Goal: Check status: Check status

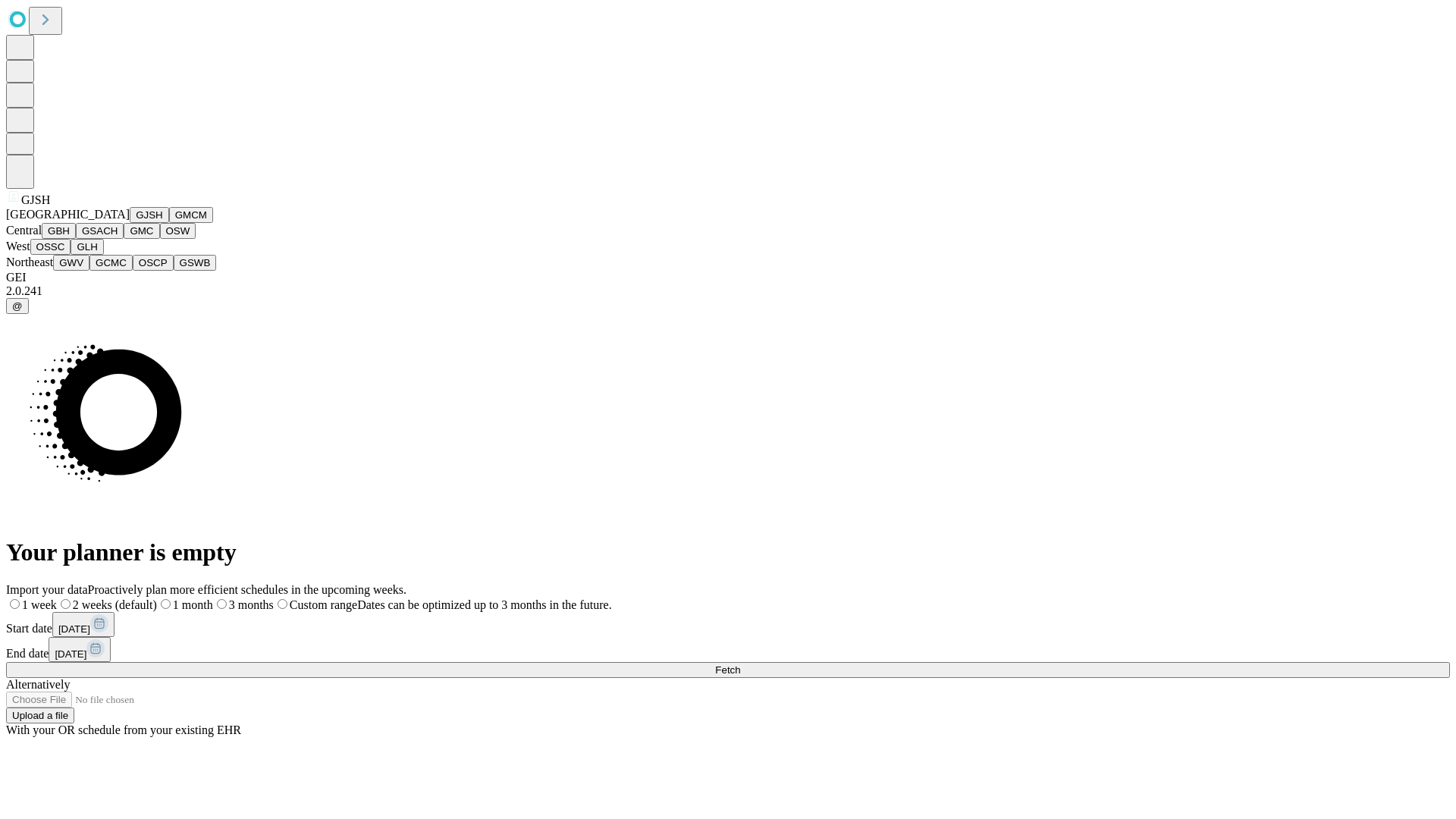
click at [130, 223] on button "GJSH" at bounding box center [149, 215] width 40 height 16
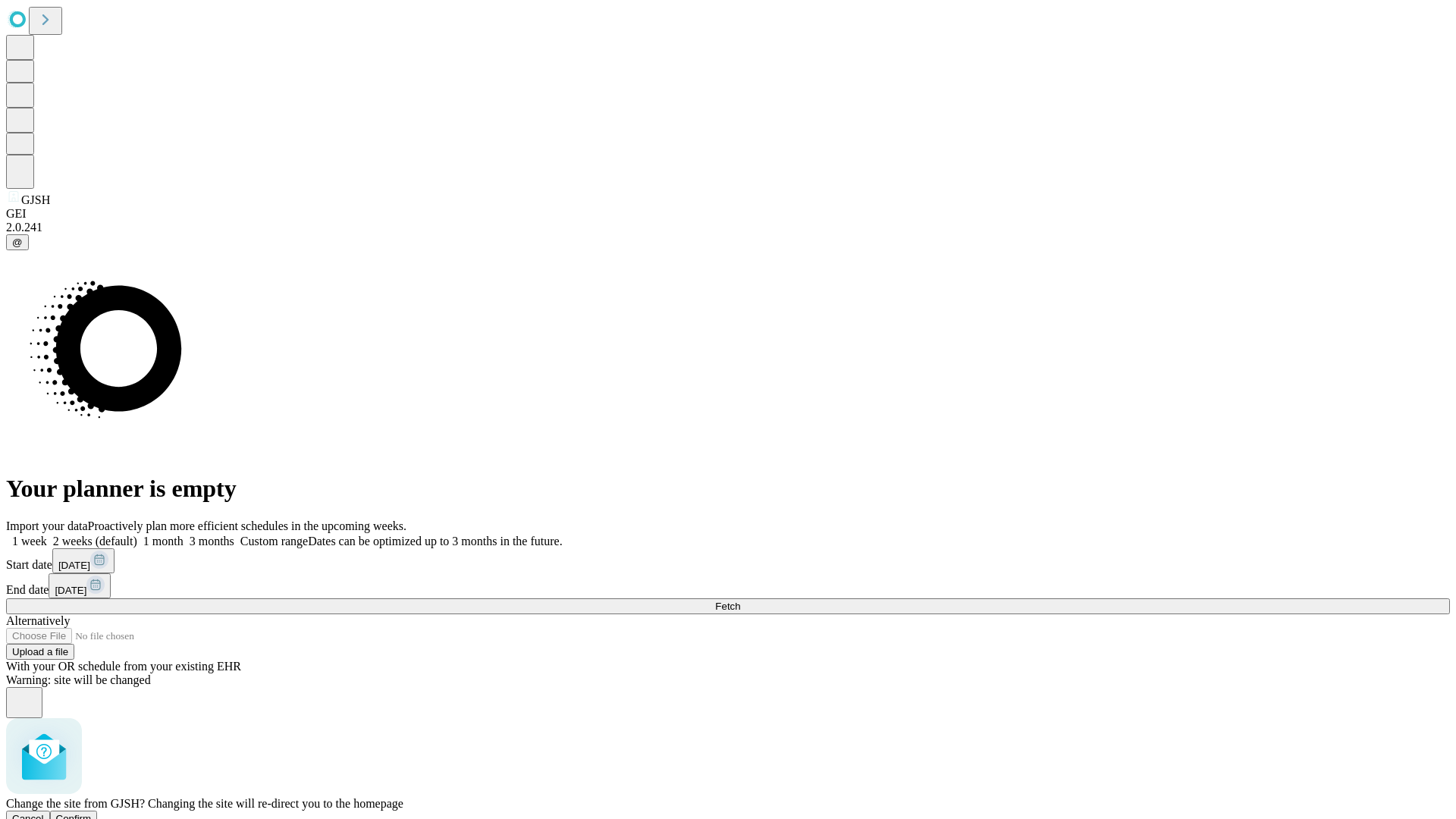
click at [92, 813] on span "Confirm" at bounding box center [74, 819] width 36 height 11
click at [183, 534] on label "1 month" at bounding box center [160, 541] width 46 height 13
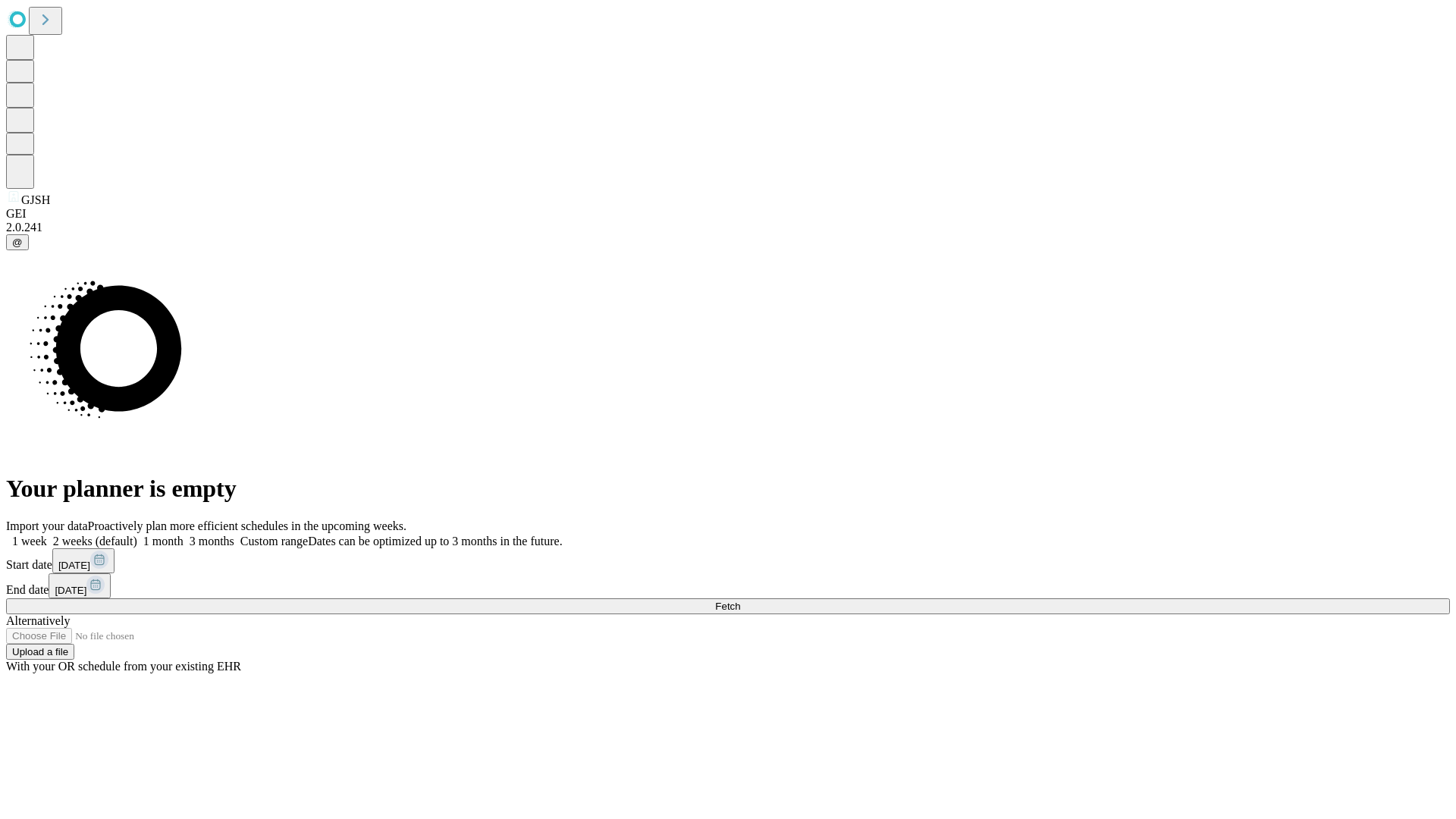
click at [740, 601] on span "Fetch" at bounding box center [727, 606] width 25 height 11
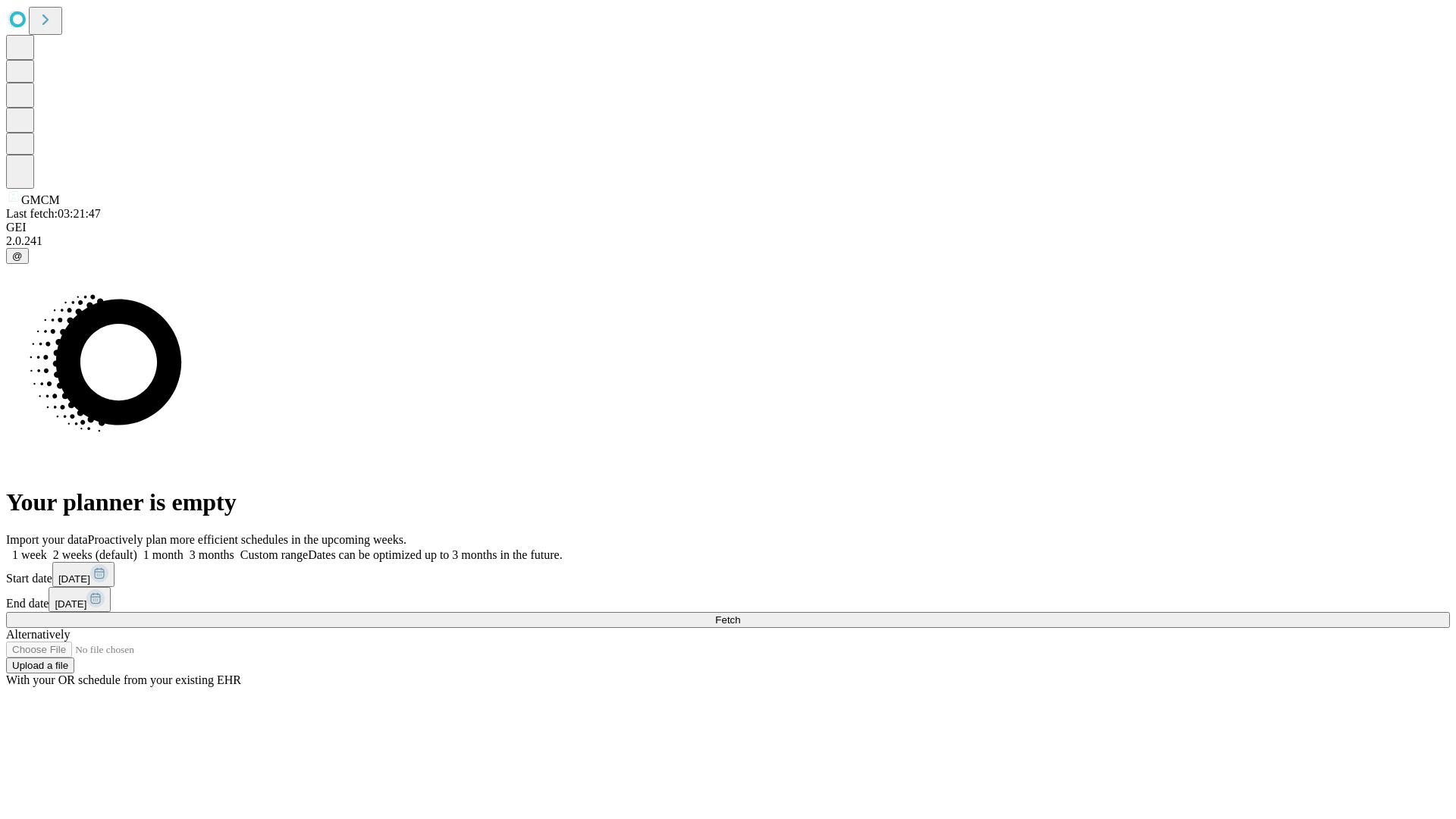
click at [183, 549] on label "1 month" at bounding box center [160, 555] width 46 height 13
click at [740, 615] on span "Fetch" at bounding box center [727, 620] width 25 height 11
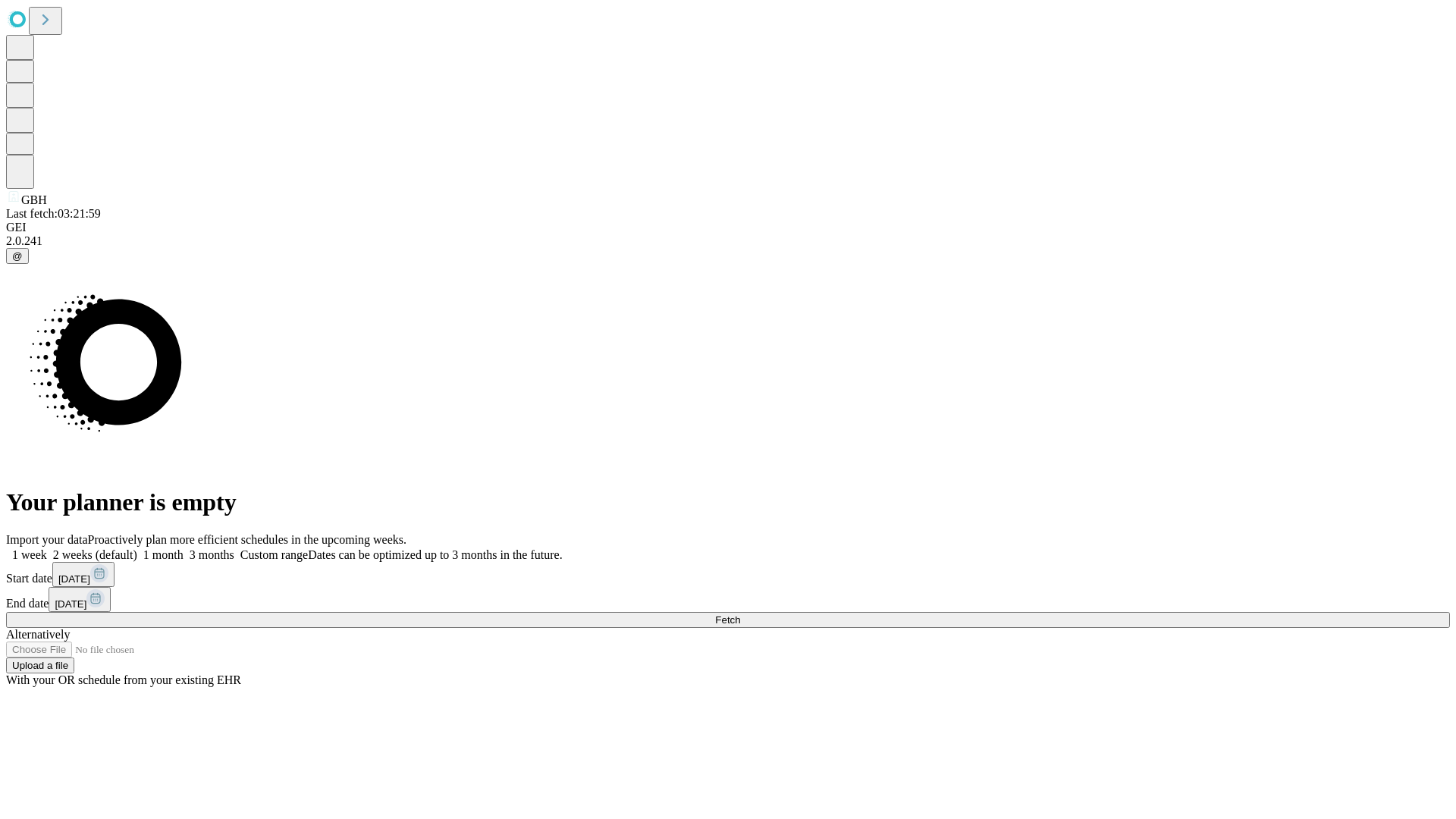
click at [183, 549] on label "1 month" at bounding box center [160, 555] width 46 height 13
click at [740, 615] on span "Fetch" at bounding box center [727, 620] width 25 height 11
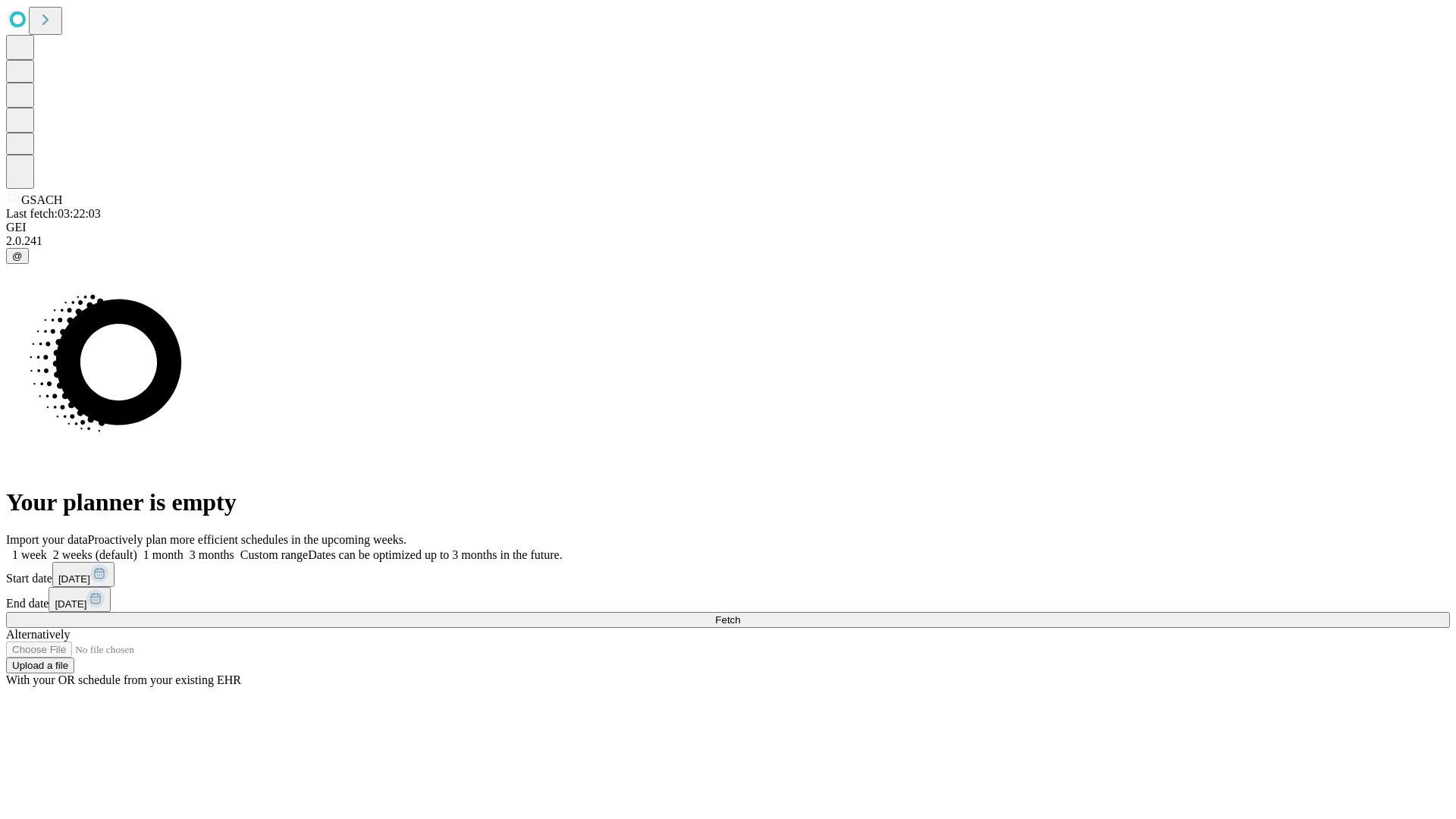
click at [183, 549] on label "1 month" at bounding box center [160, 555] width 46 height 13
click at [740, 615] on span "Fetch" at bounding box center [727, 620] width 25 height 11
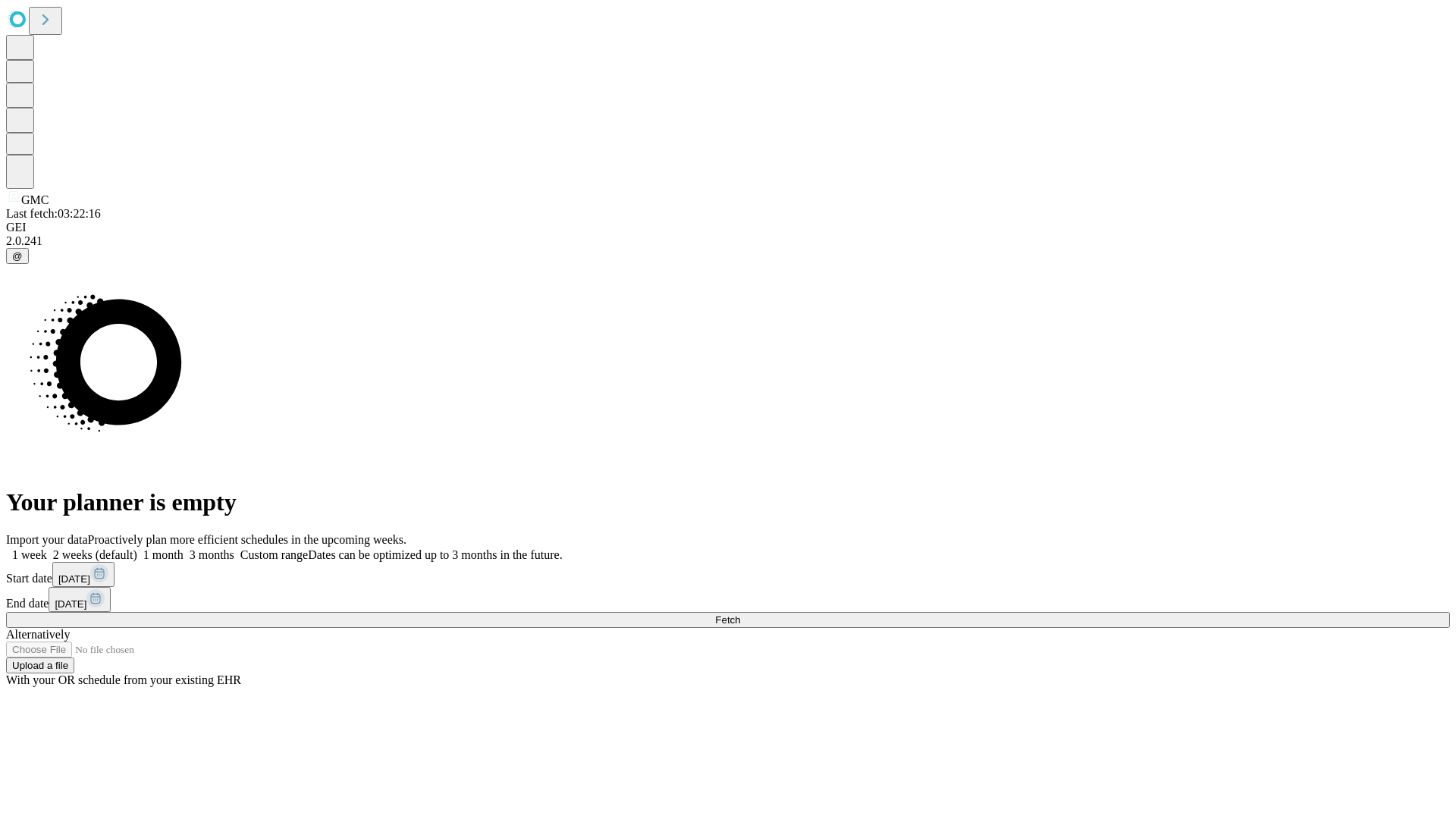
click at [183, 549] on label "1 month" at bounding box center [160, 555] width 46 height 13
click at [740, 615] on span "Fetch" at bounding box center [727, 620] width 25 height 11
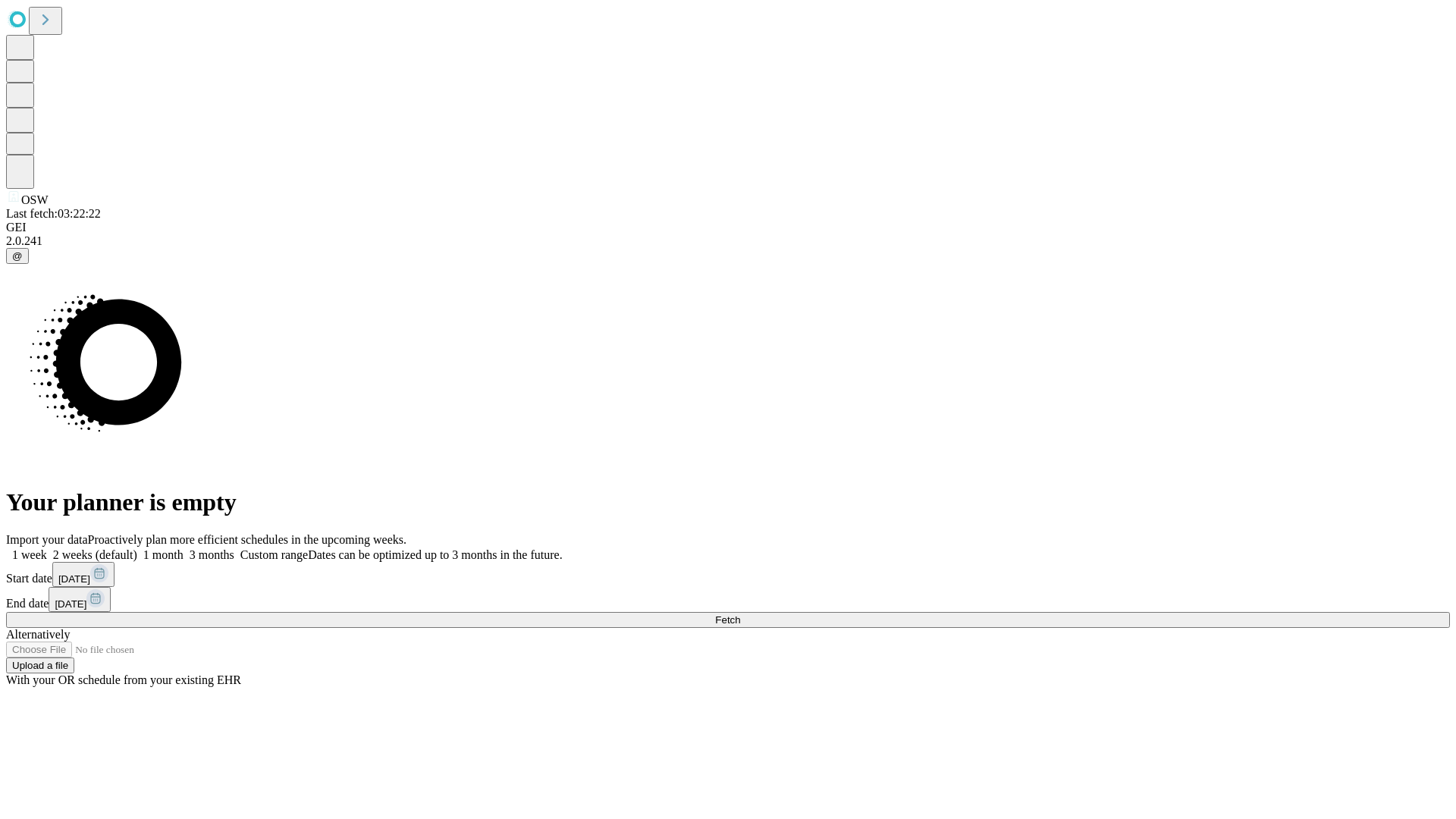
click at [740, 615] on span "Fetch" at bounding box center [727, 620] width 25 height 11
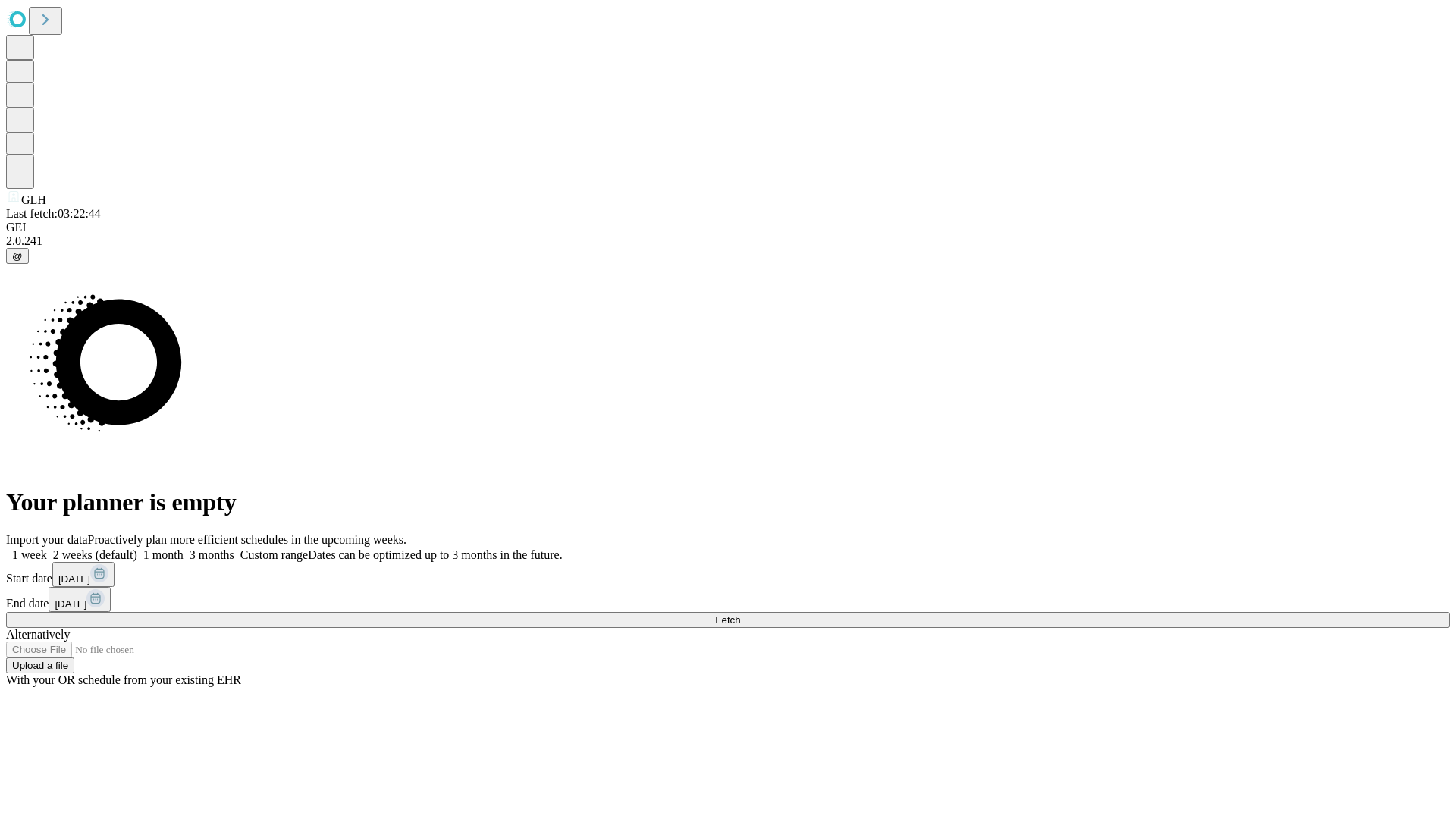
click at [183, 549] on label "1 month" at bounding box center [160, 555] width 46 height 13
click at [740, 615] on span "Fetch" at bounding box center [727, 620] width 25 height 11
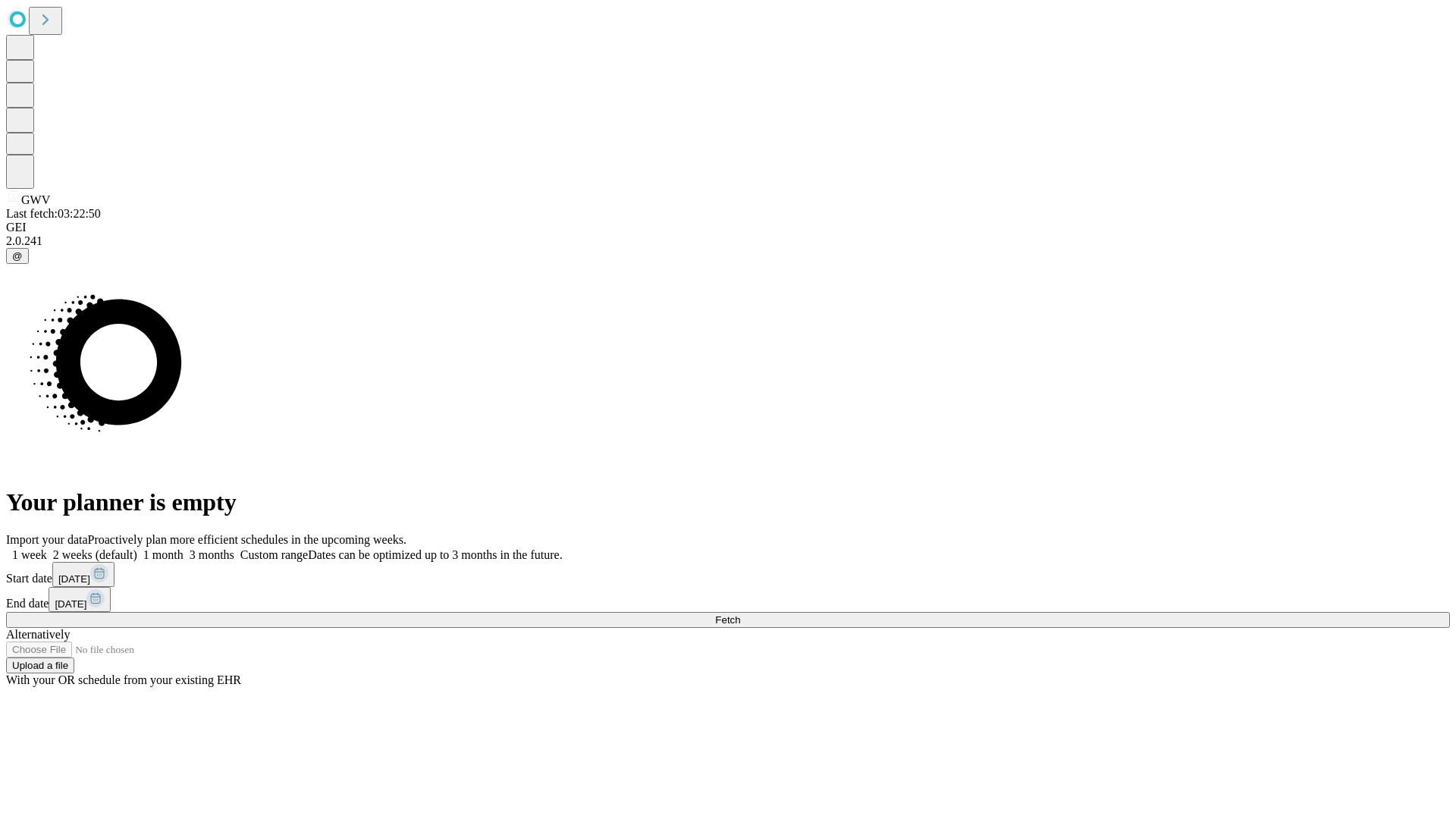
click at [183, 549] on label "1 month" at bounding box center [160, 555] width 46 height 13
click at [740, 615] on span "Fetch" at bounding box center [727, 620] width 25 height 11
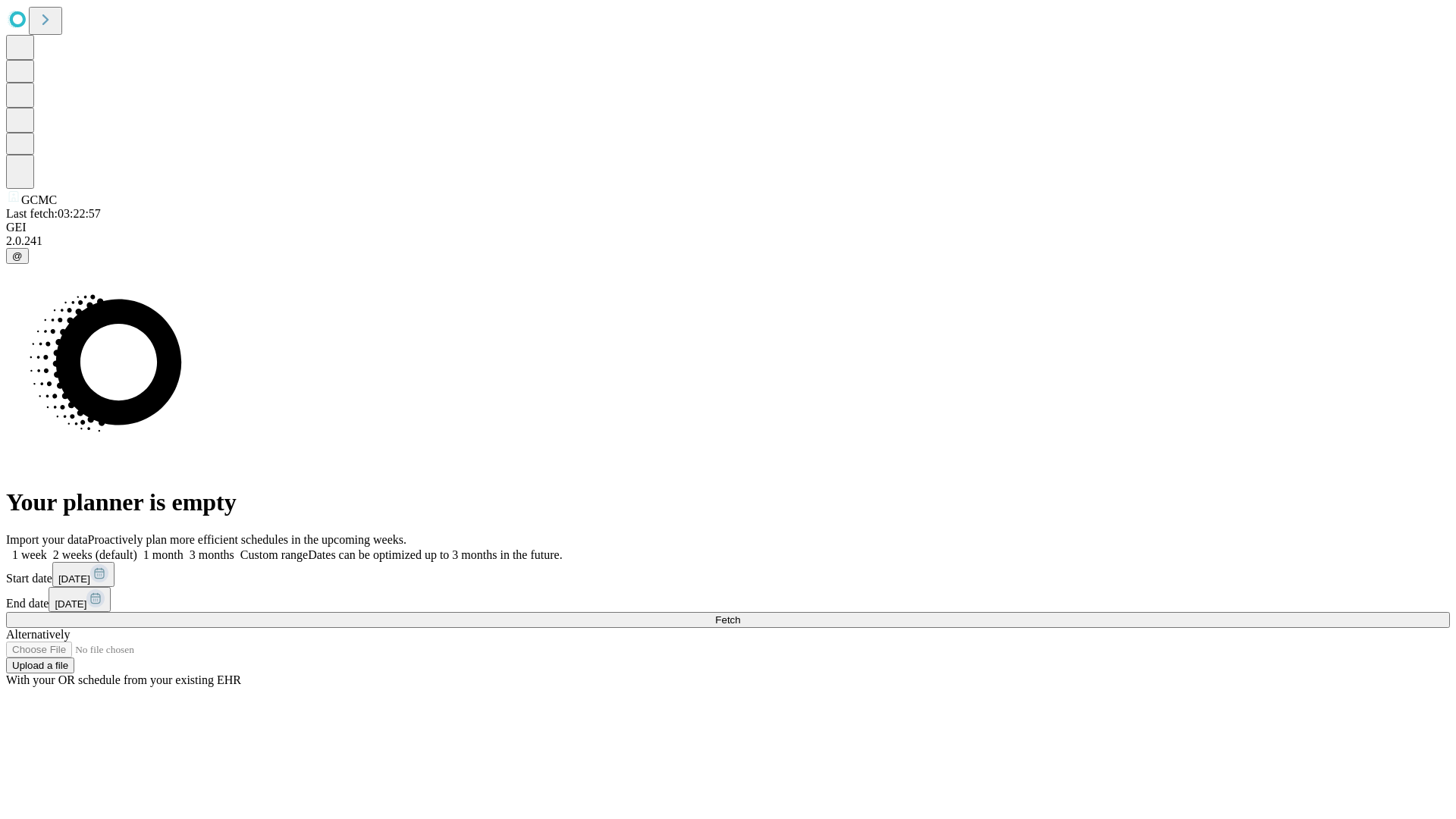
click at [740, 615] on span "Fetch" at bounding box center [727, 620] width 25 height 11
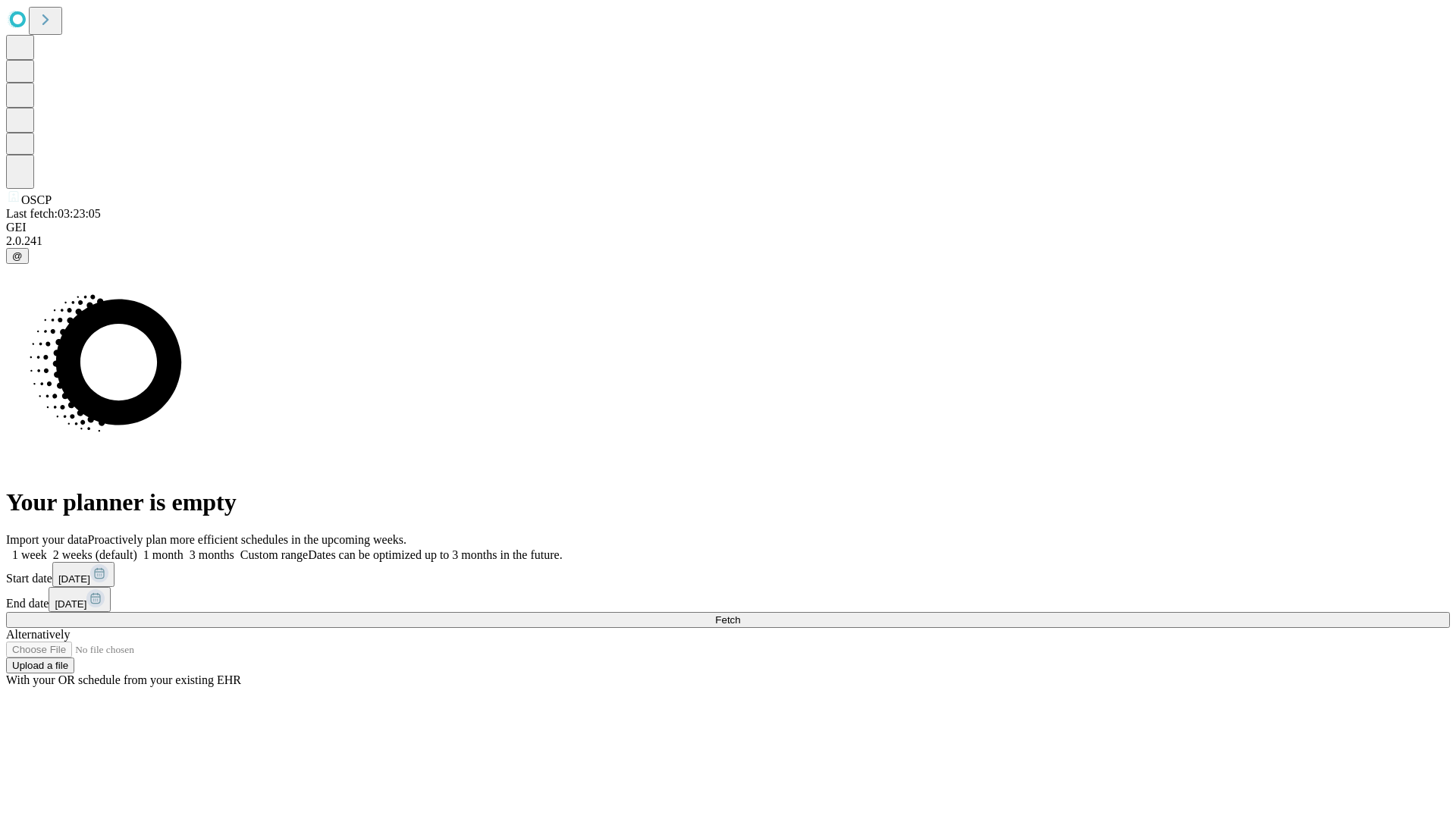
click at [740, 615] on span "Fetch" at bounding box center [727, 620] width 25 height 11
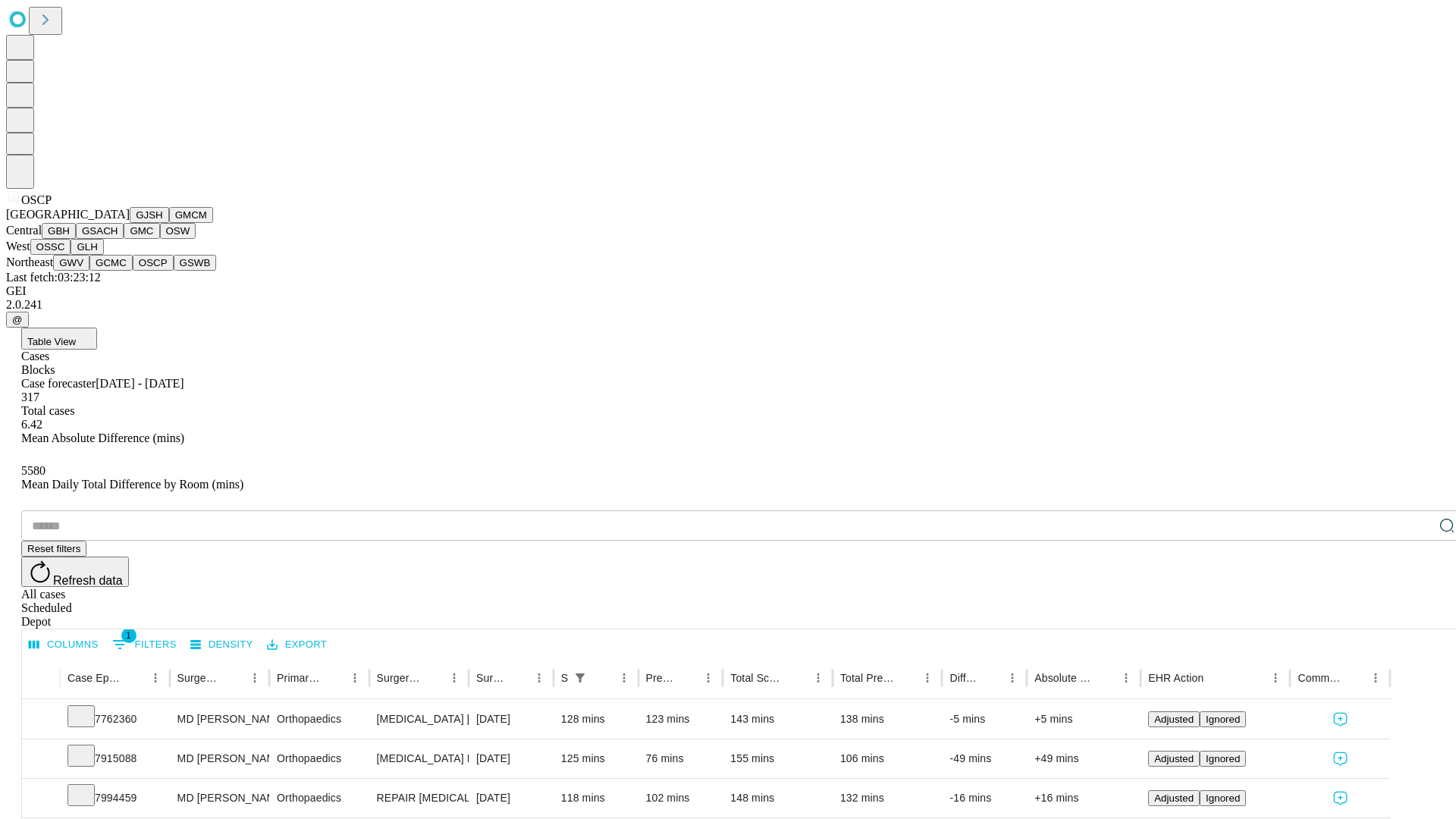
click at [174, 270] on button "GSWB" at bounding box center [196, 262] width 43 height 16
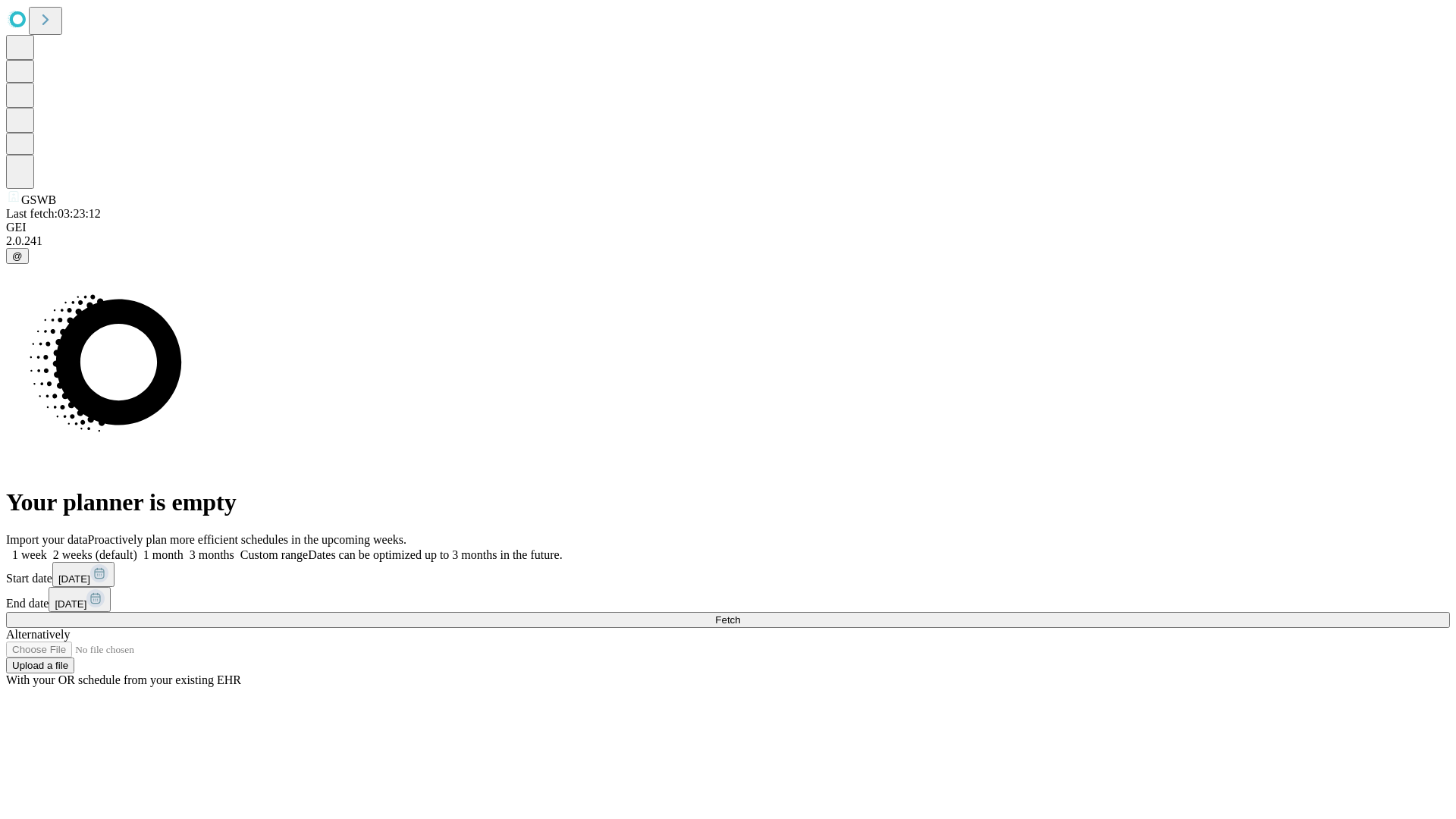
click at [183, 549] on label "1 month" at bounding box center [160, 555] width 46 height 13
click at [740, 615] on span "Fetch" at bounding box center [727, 620] width 25 height 11
